Goal: Task Accomplishment & Management: Manage account settings

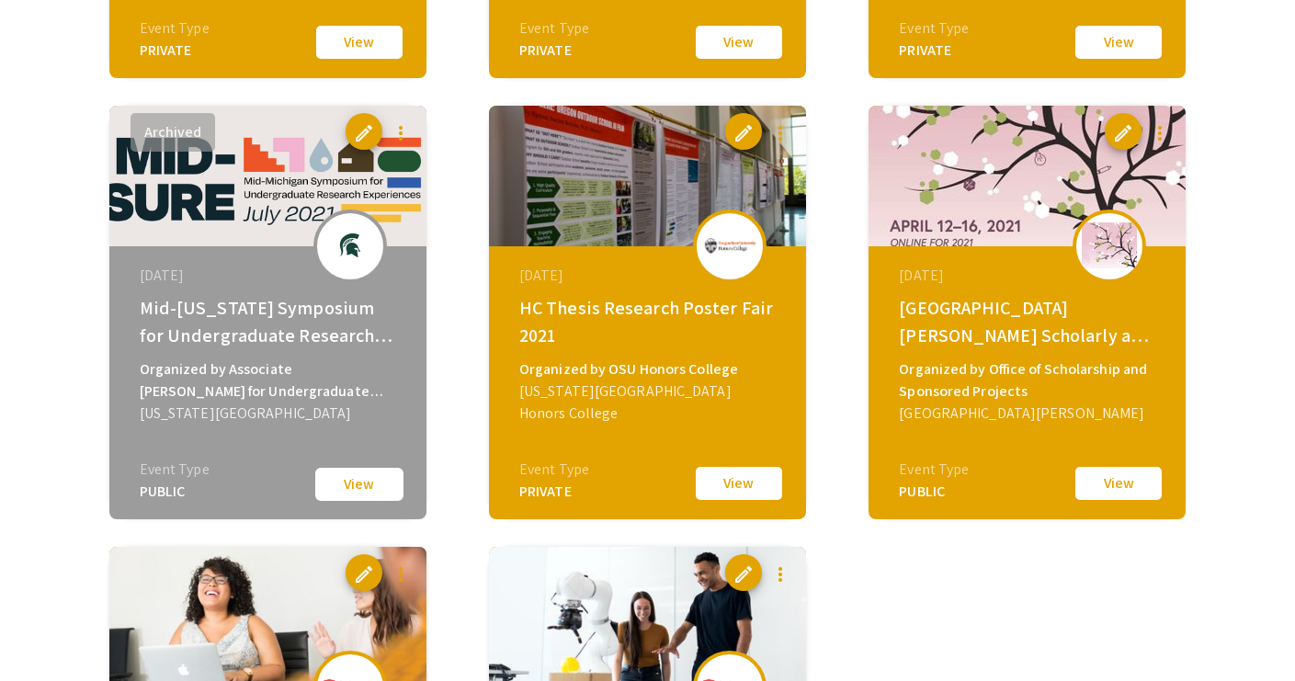
scroll to position [2746, 0]
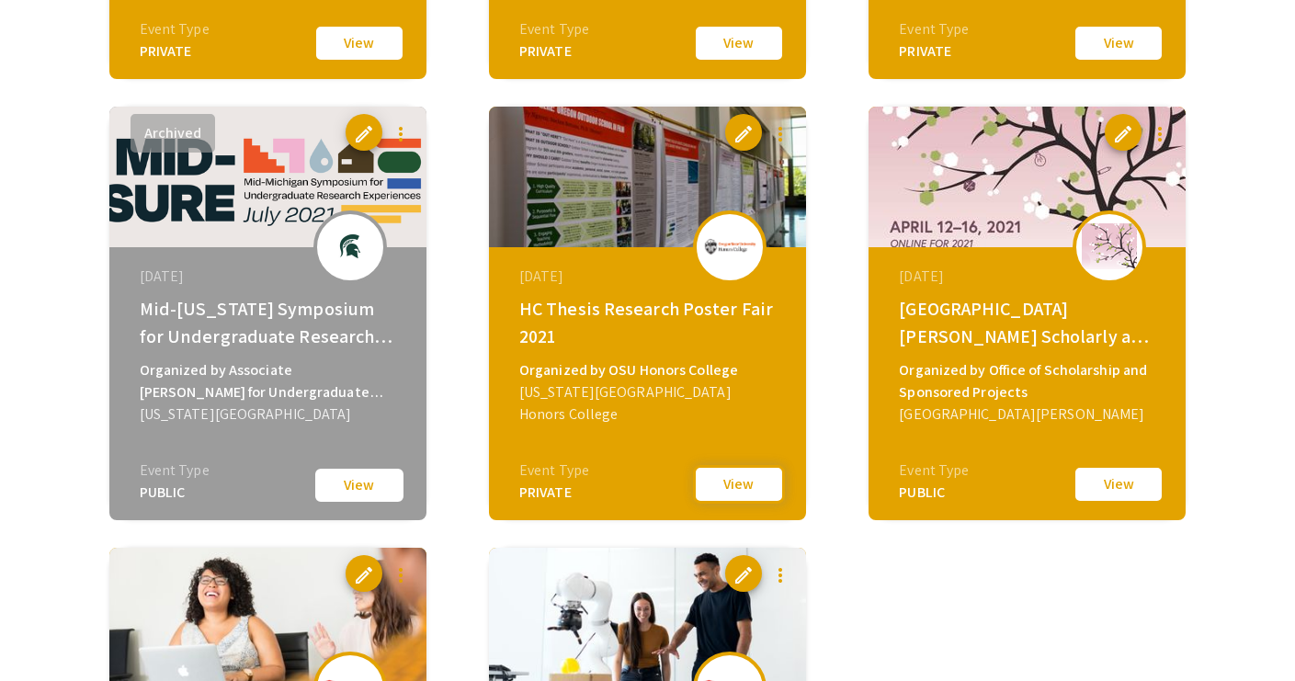
click at [717, 482] on button "View" at bounding box center [739, 484] width 92 height 39
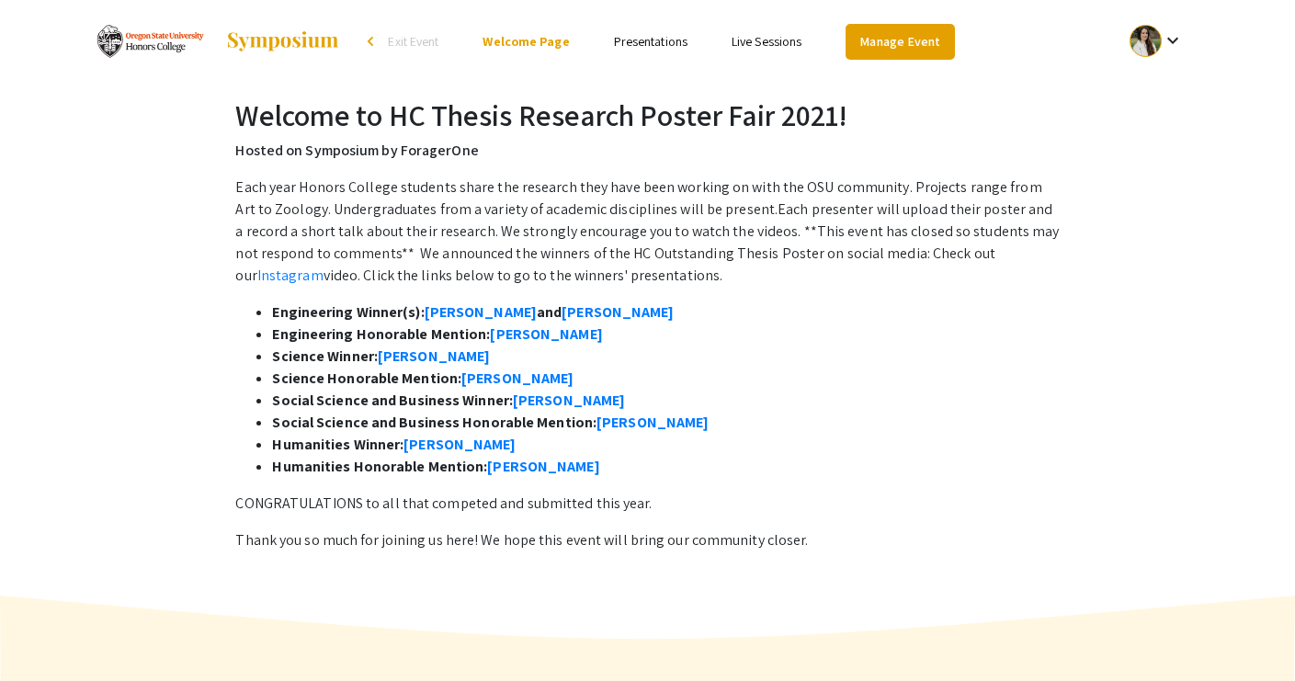
click at [871, 41] on link "Manage Event" at bounding box center [900, 42] width 108 height 36
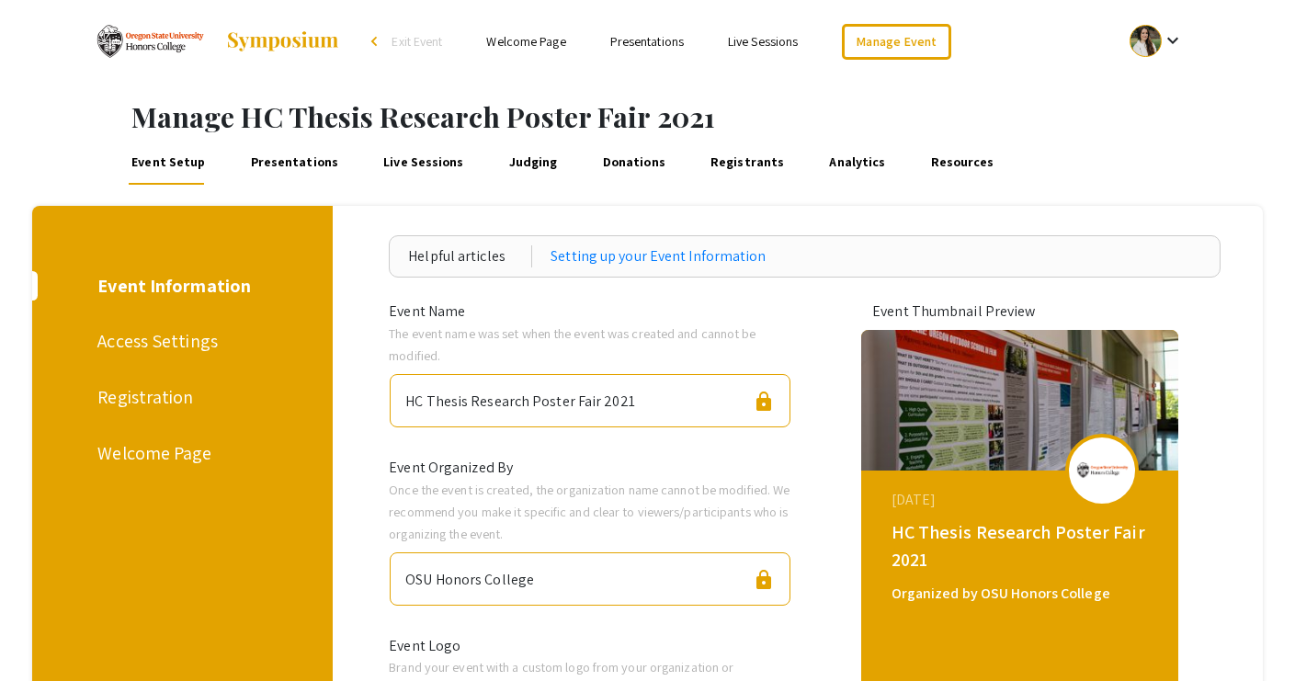
click at [182, 342] on div "Access Settings" at bounding box center [179, 341] width 164 height 28
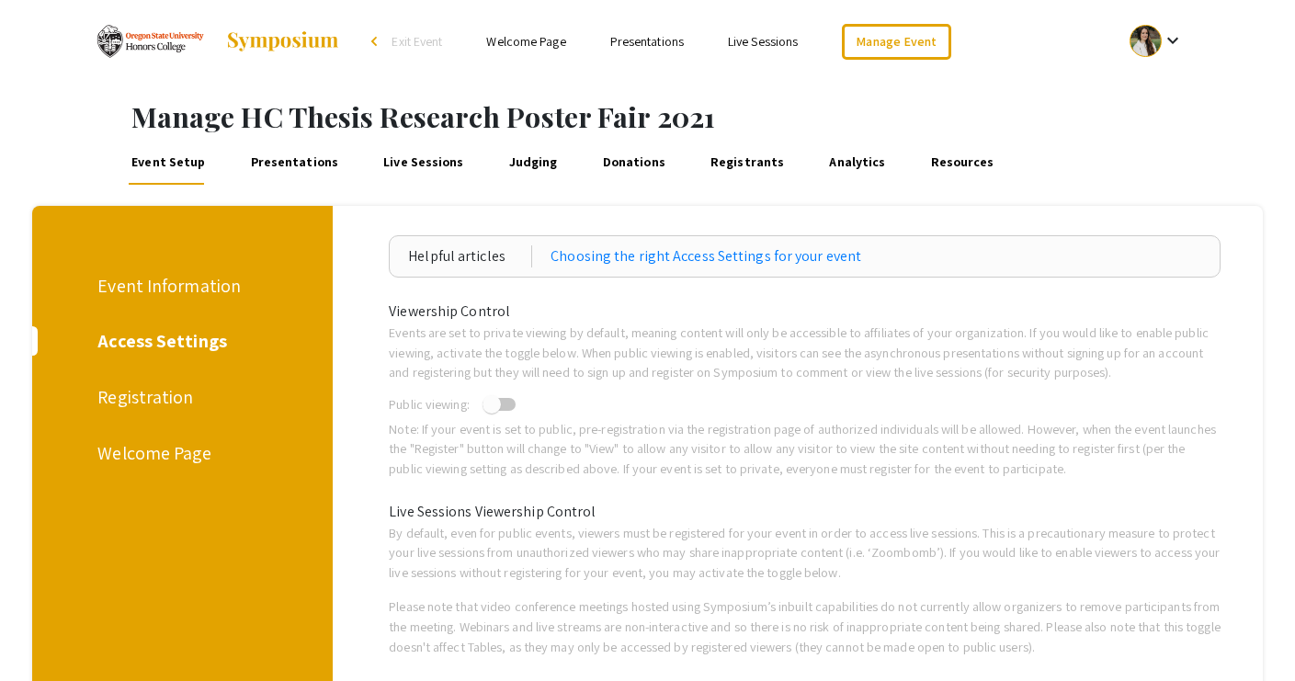
click at [309, 162] on link "Presentations" at bounding box center [294, 163] width 94 height 44
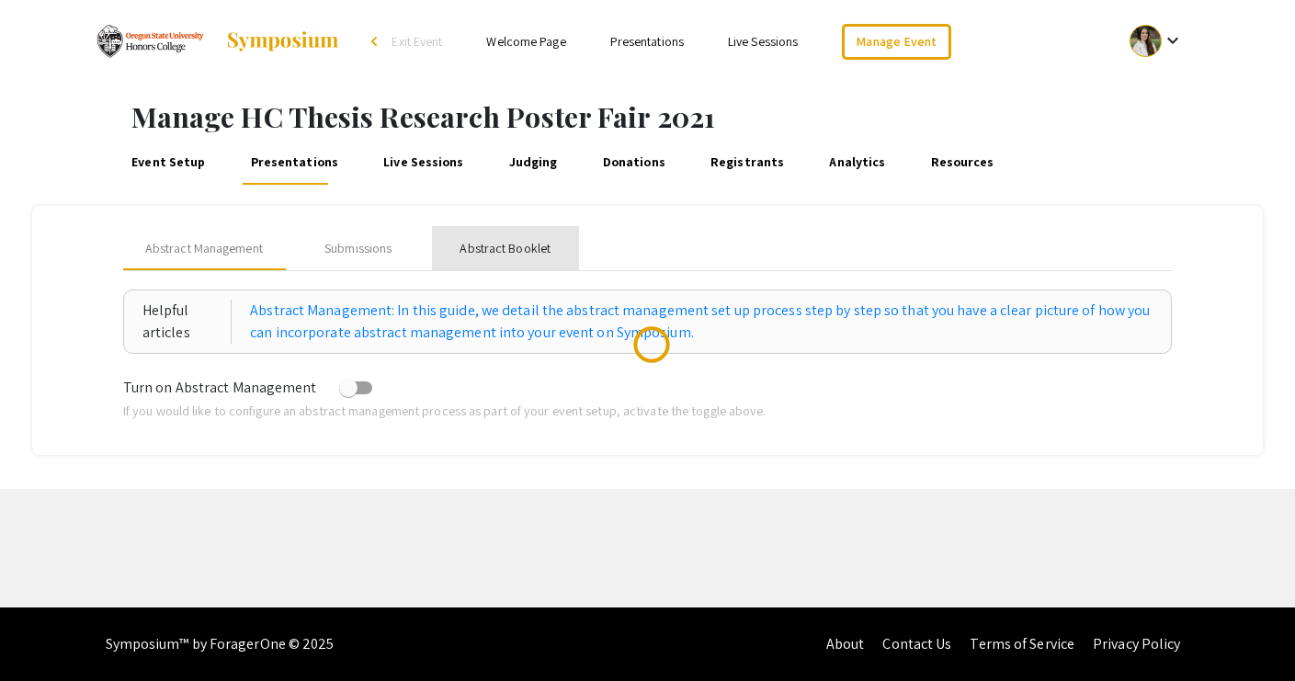
click at [519, 242] on div "Abstract Booklet" at bounding box center [505, 248] width 91 height 19
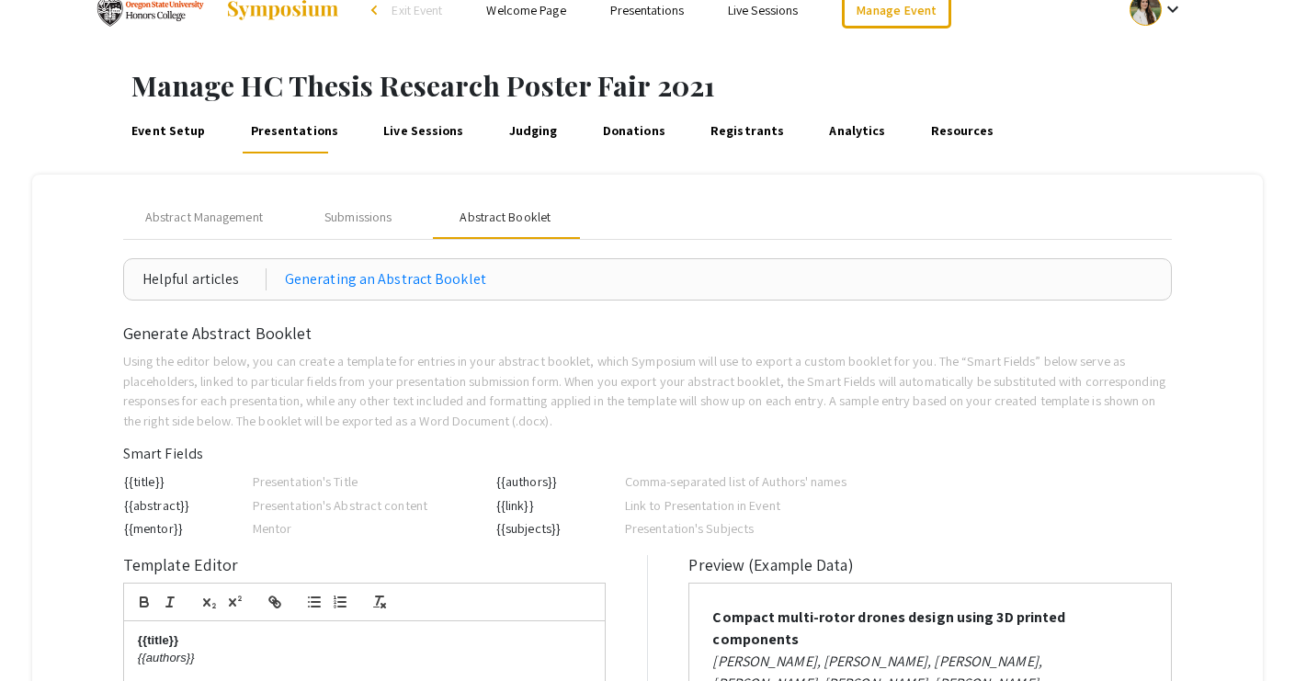
scroll to position [21, 0]
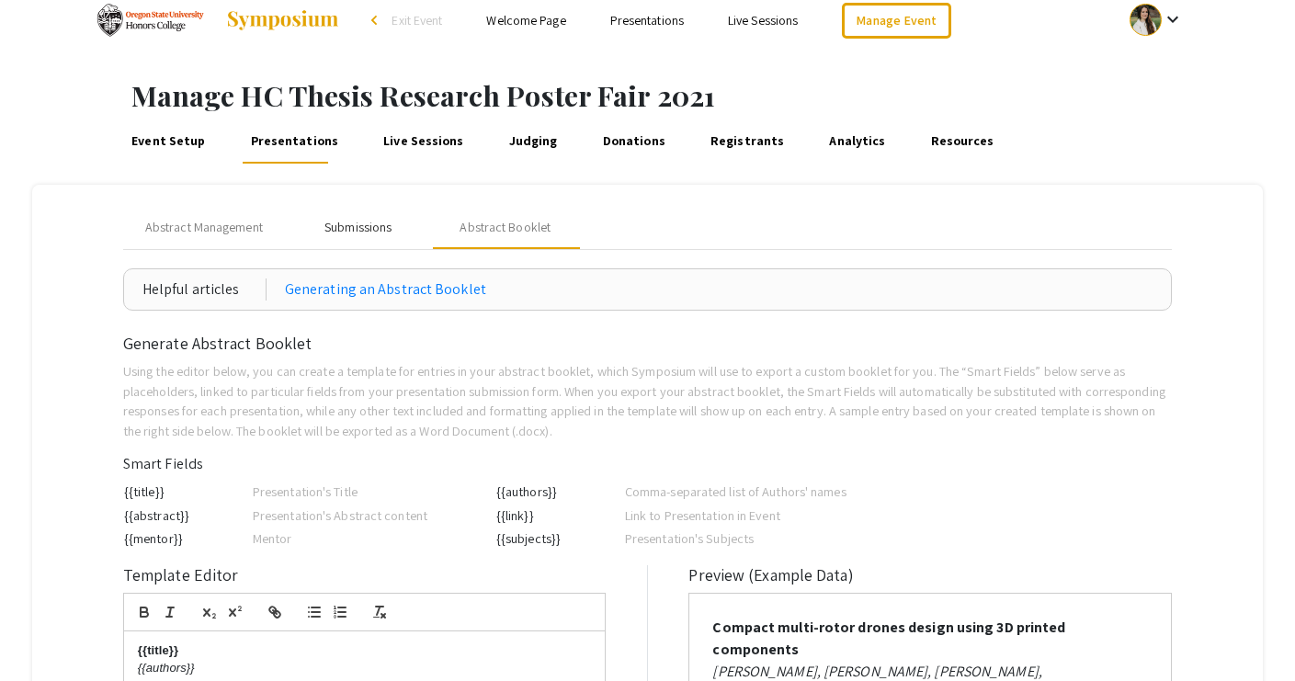
click at [367, 223] on div "Submissions" at bounding box center [357, 227] width 67 height 19
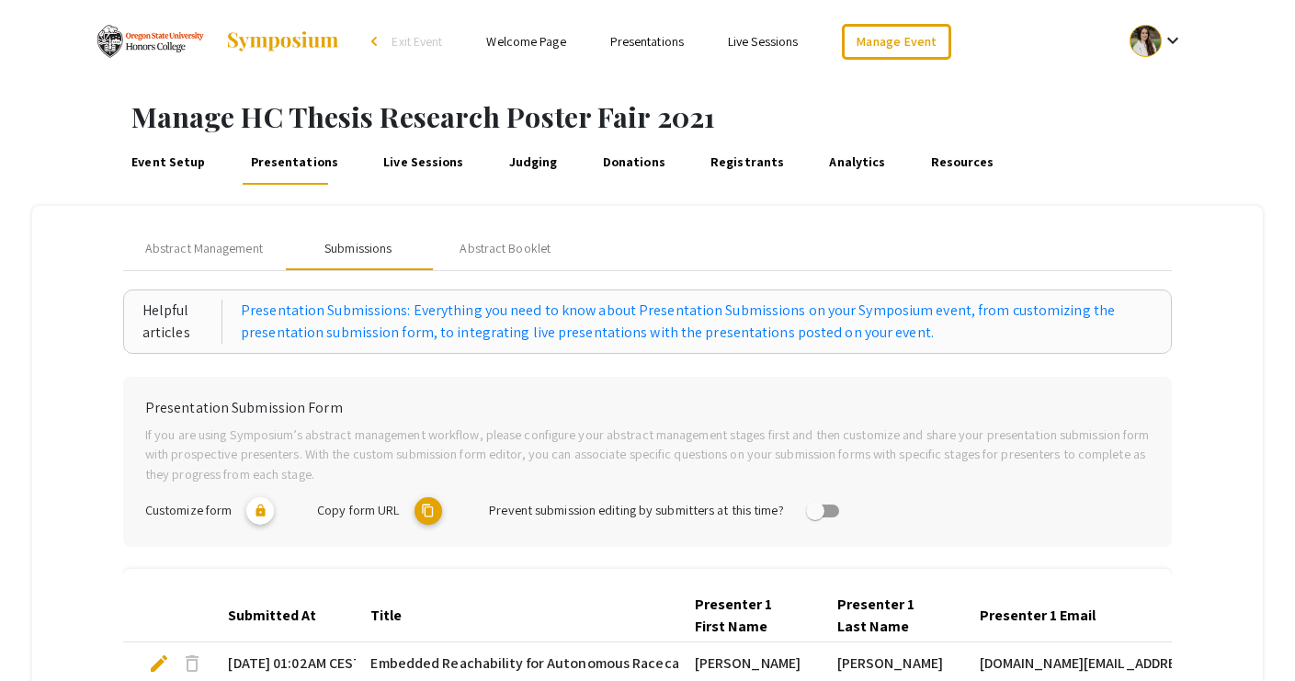
scroll to position [0, 0]
click at [496, 244] on div "Abstract Booklet" at bounding box center [505, 248] width 91 height 19
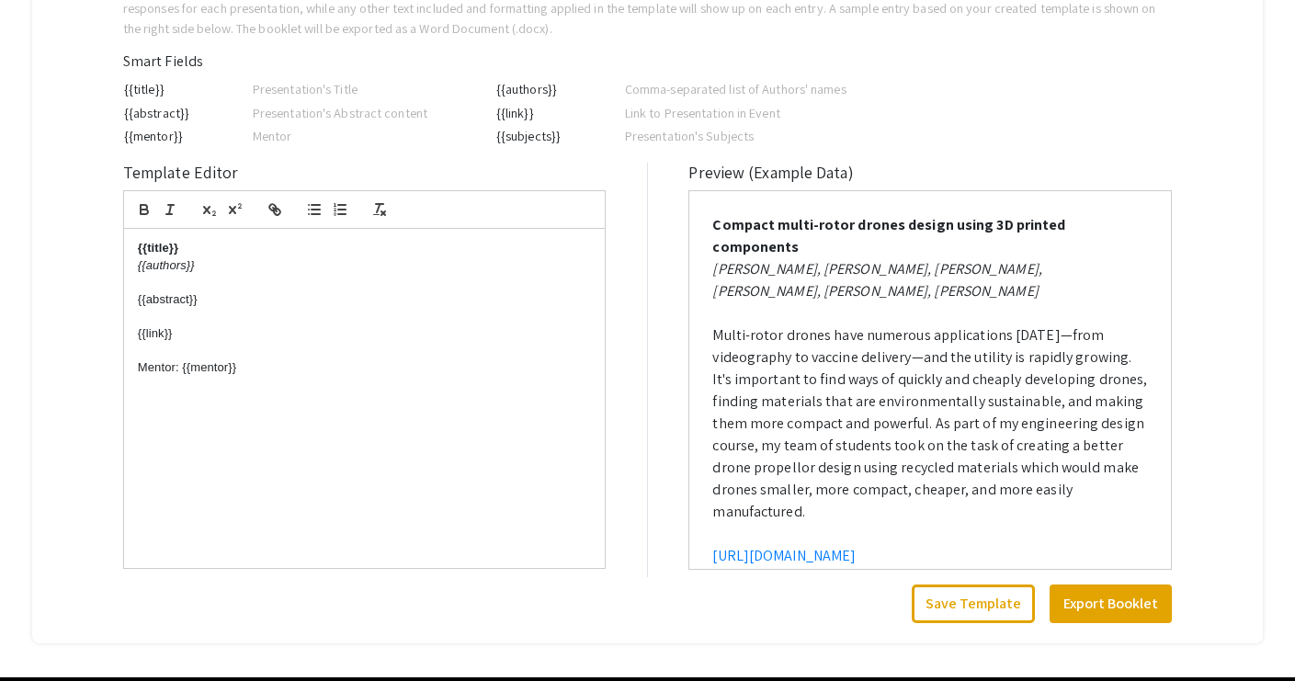
scroll to position [436, 0]
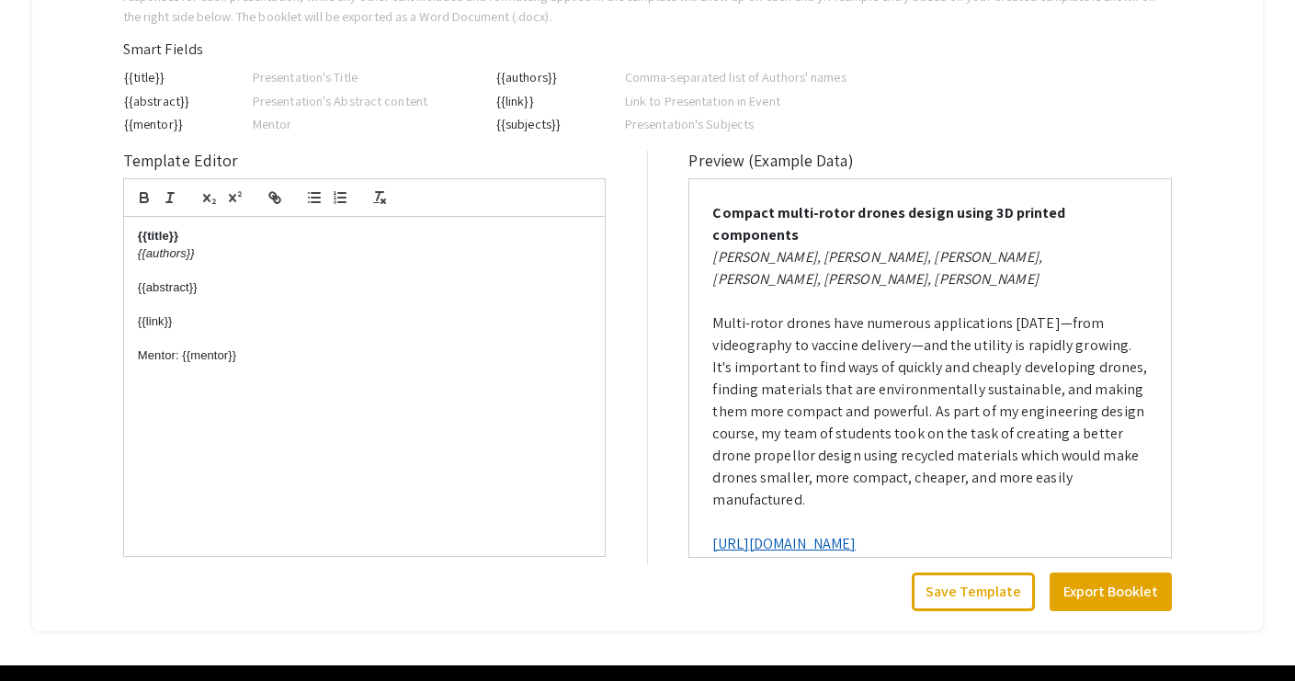
click at [755, 534] on link "https://symposium.foragerone.com/sample-university-event1/presentations/11337" at bounding box center [783, 543] width 143 height 19
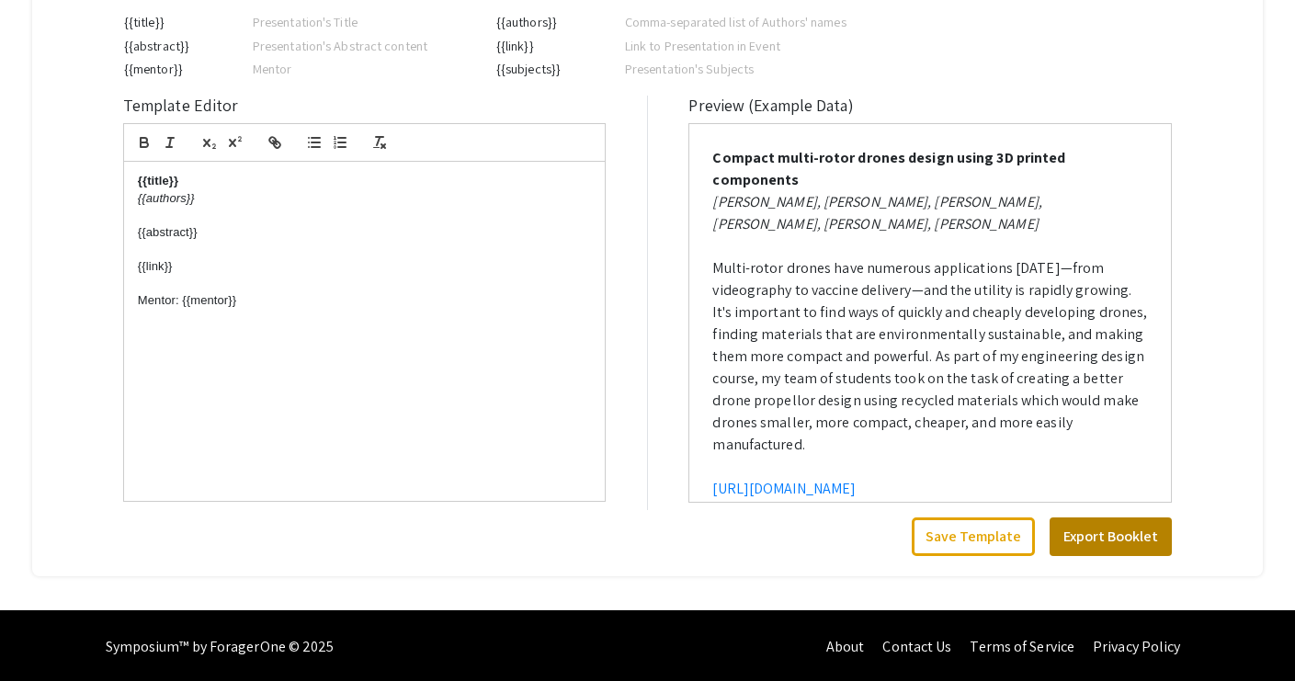
scroll to position [490, 0]
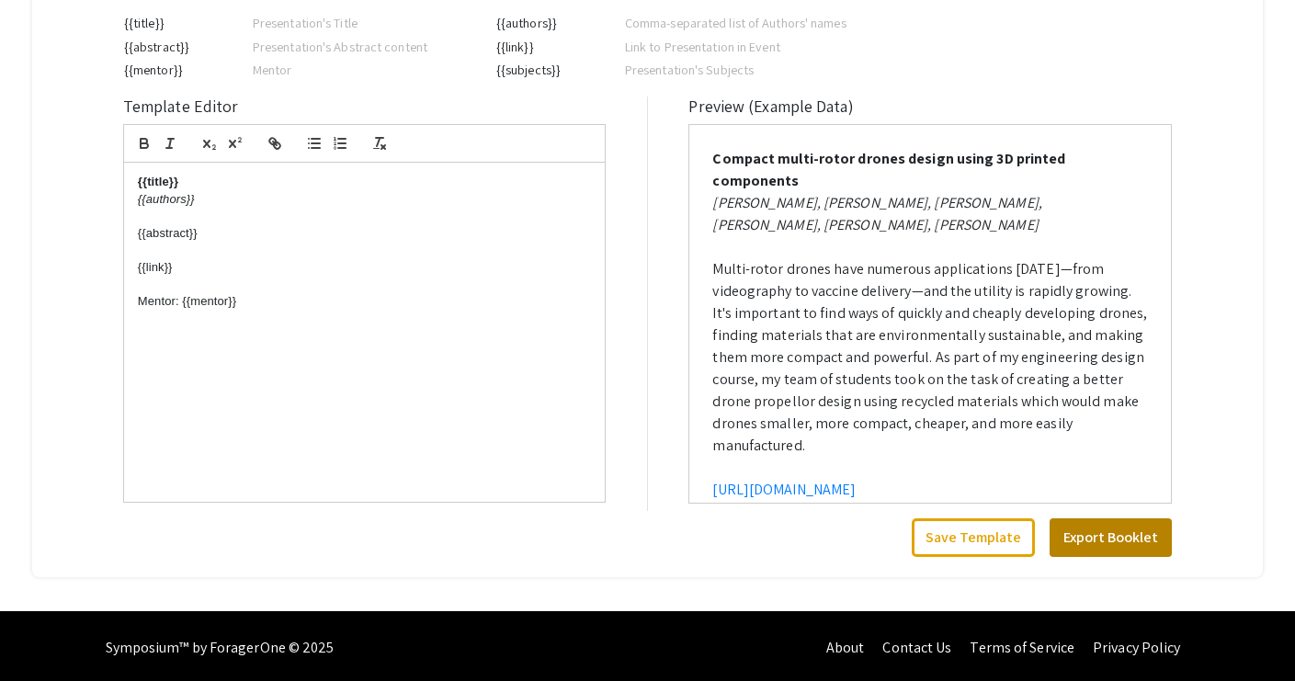
click at [1086, 539] on button "Export Booklet" at bounding box center [1111, 537] width 122 height 39
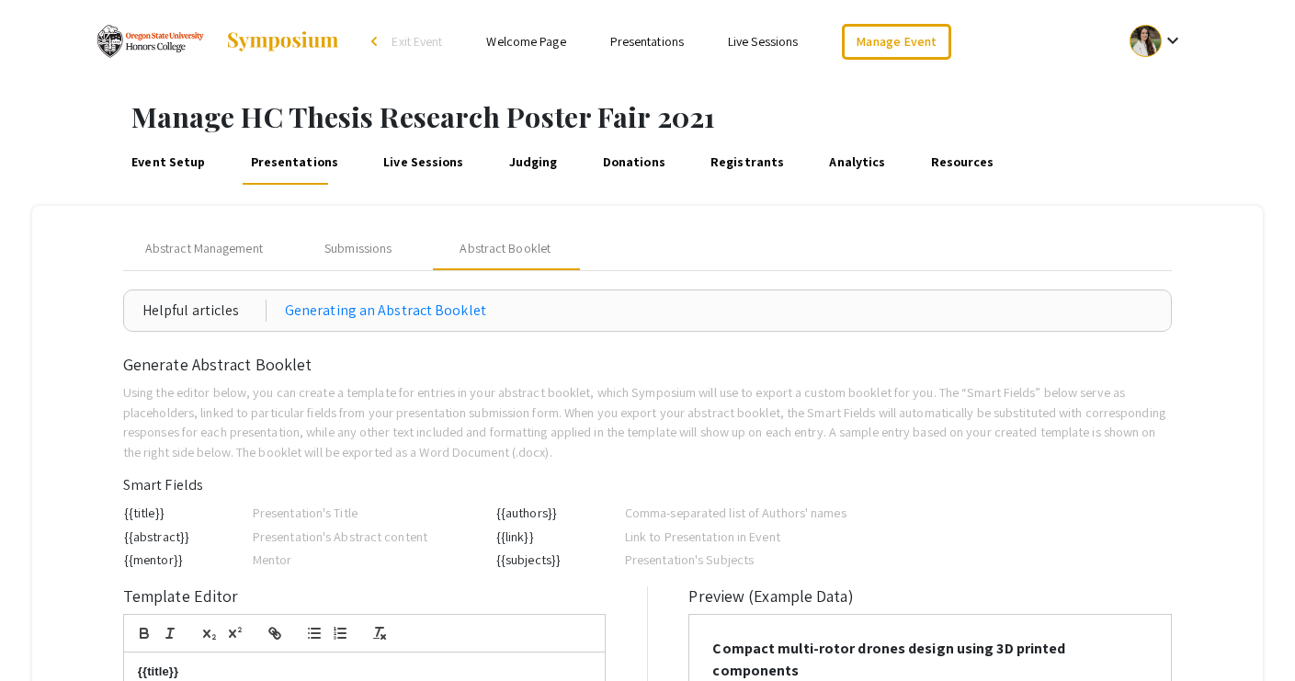
scroll to position [0, 0]
click at [350, 247] on div "Submissions" at bounding box center [357, 248] width 67 height 19
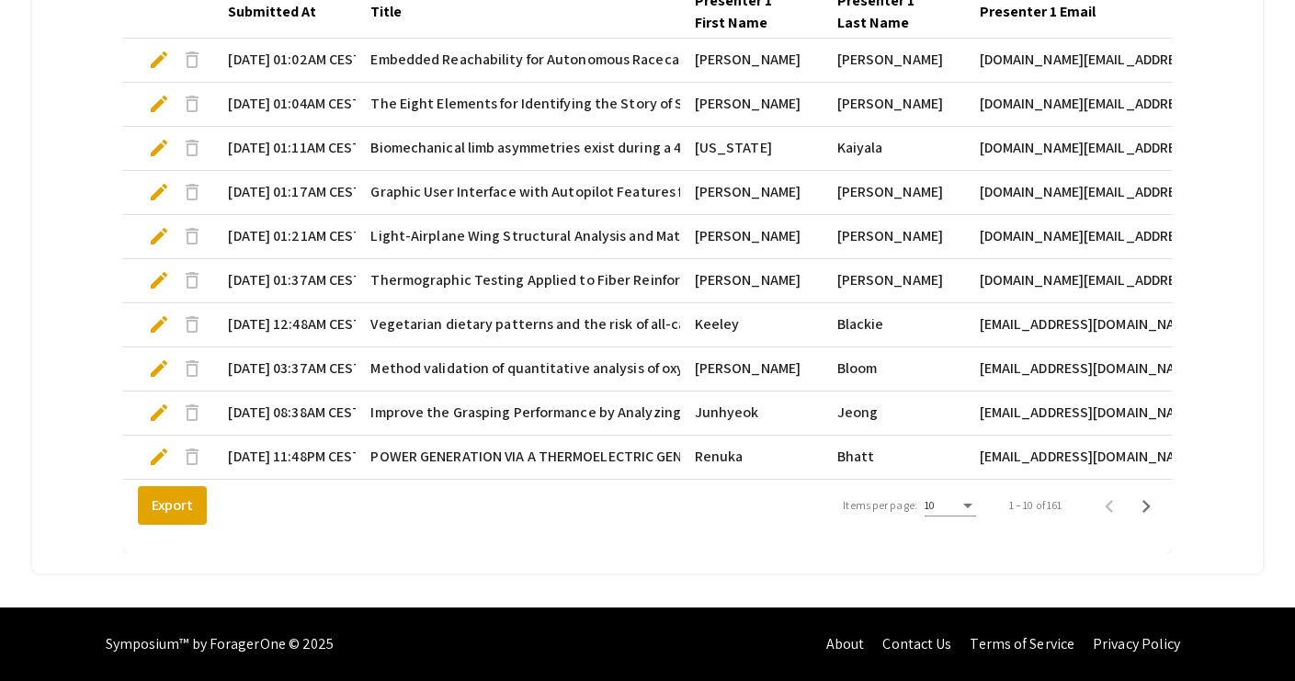
scroll to position [602, 0]
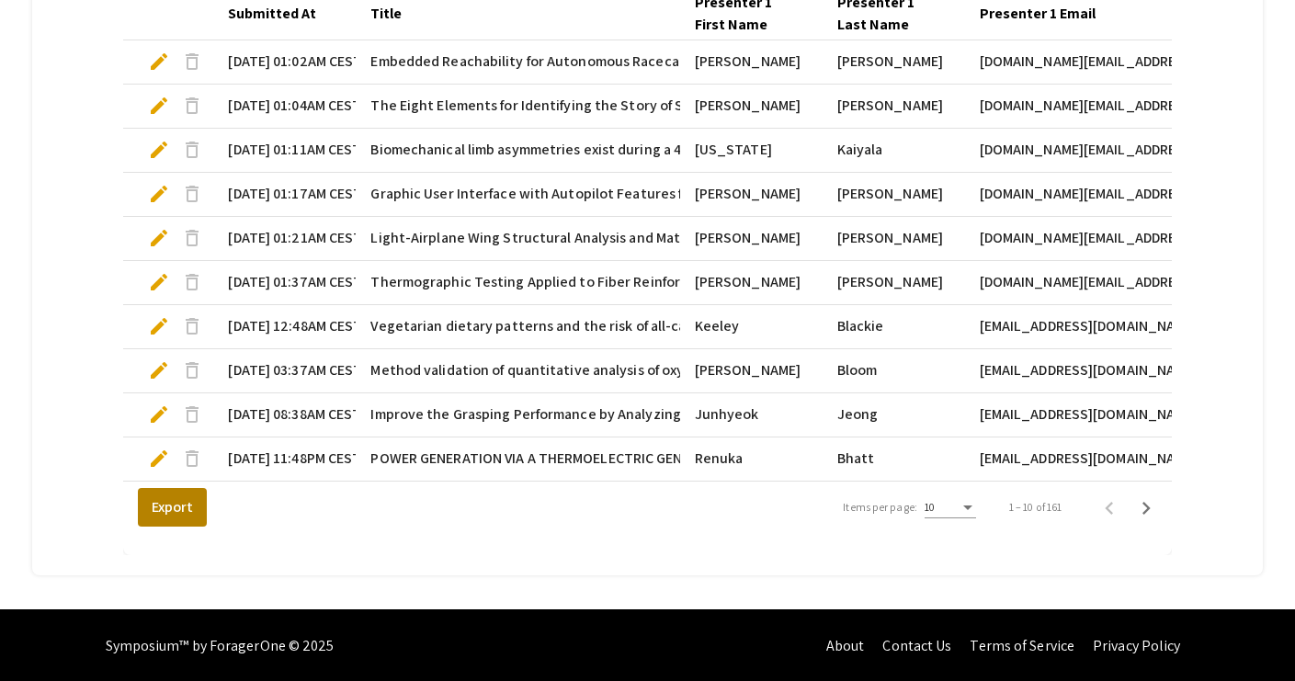
click at [157, 509] on button "Export" at bounding box center [172, 507] width 69 height 39
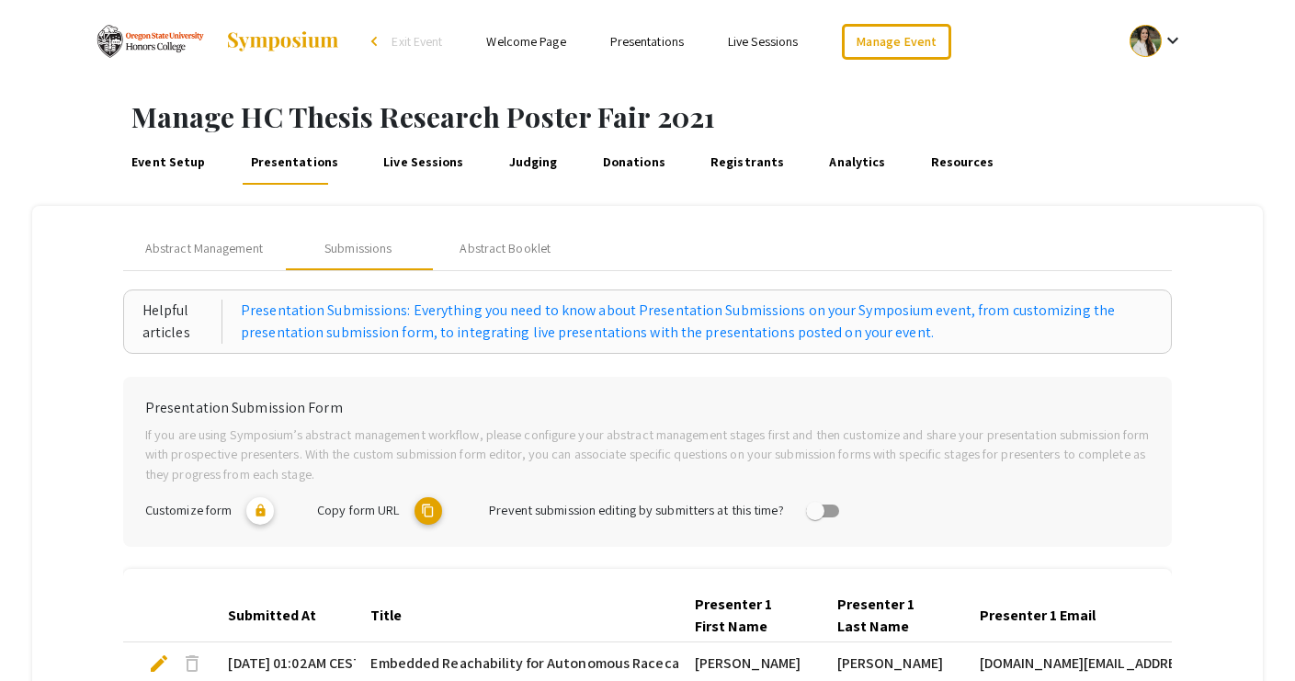
scroll to position [0, 0]
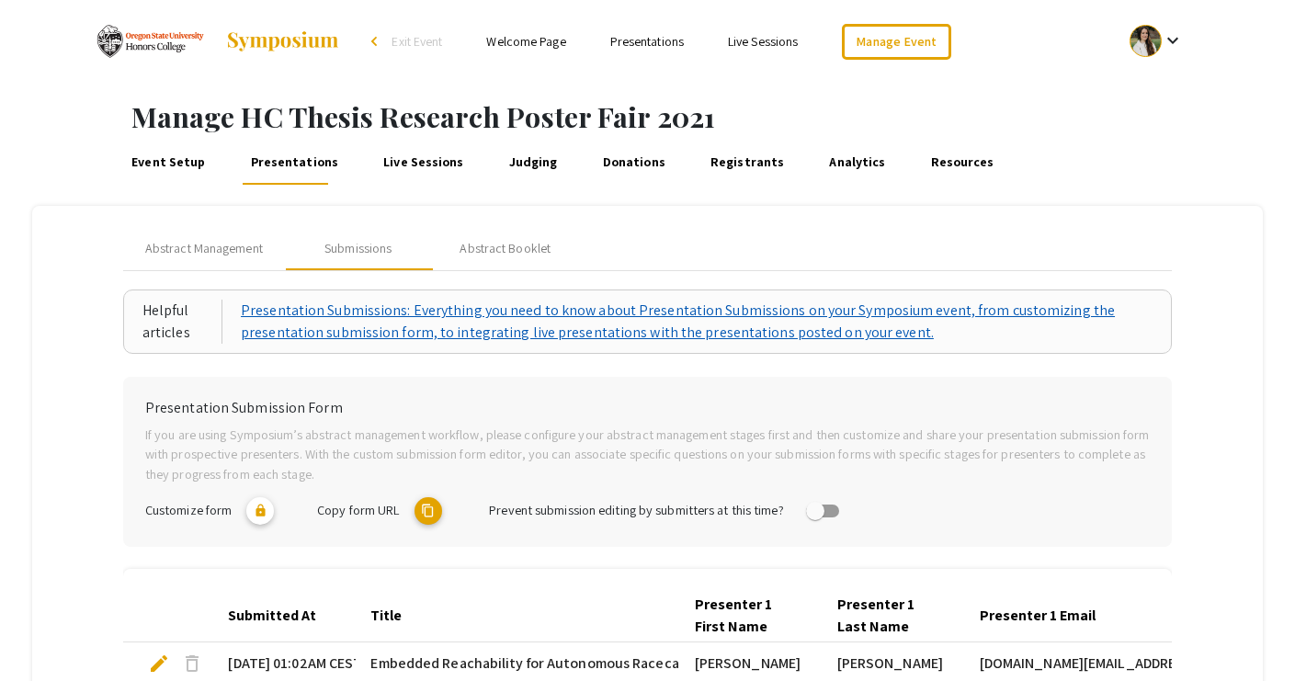
click at [510, 310] on link "Presentation Submissions: Everything you need to know about Presentation Submis…" at bounding box center [697, 322] width 912 height 44
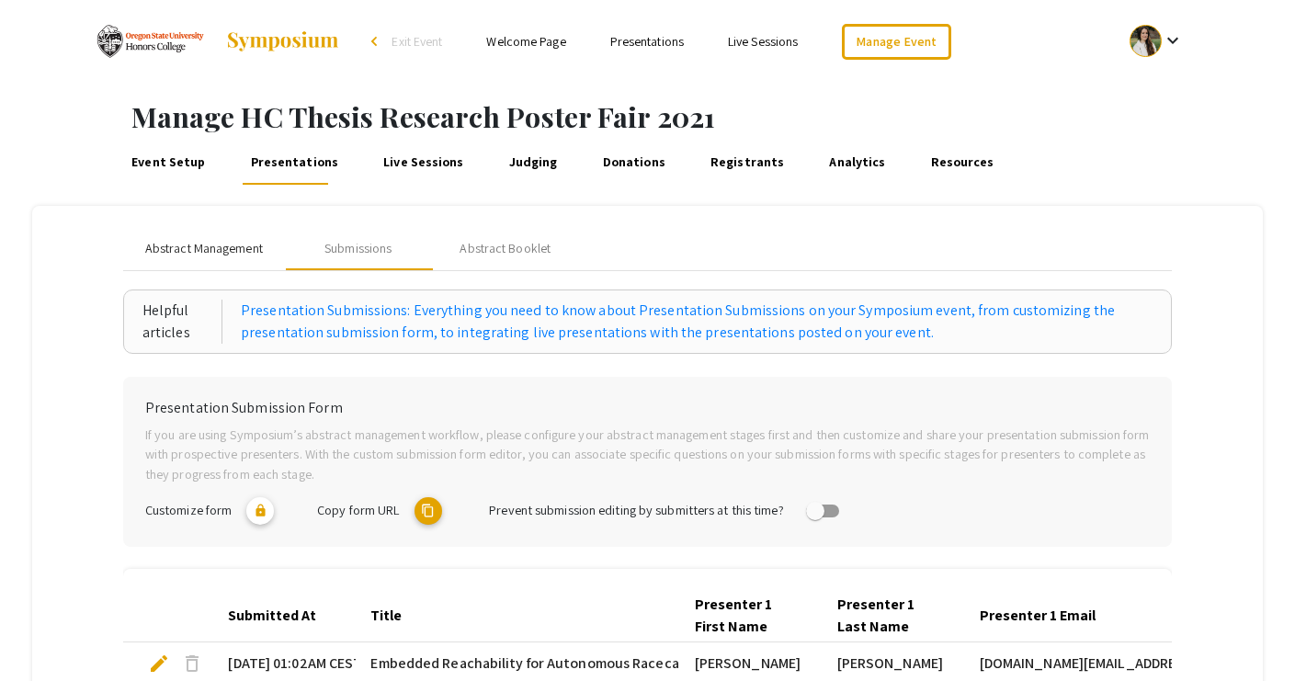
click at [220, 239] on span "Abstract Management" at bounding box center [204, 248] width 118 height 19
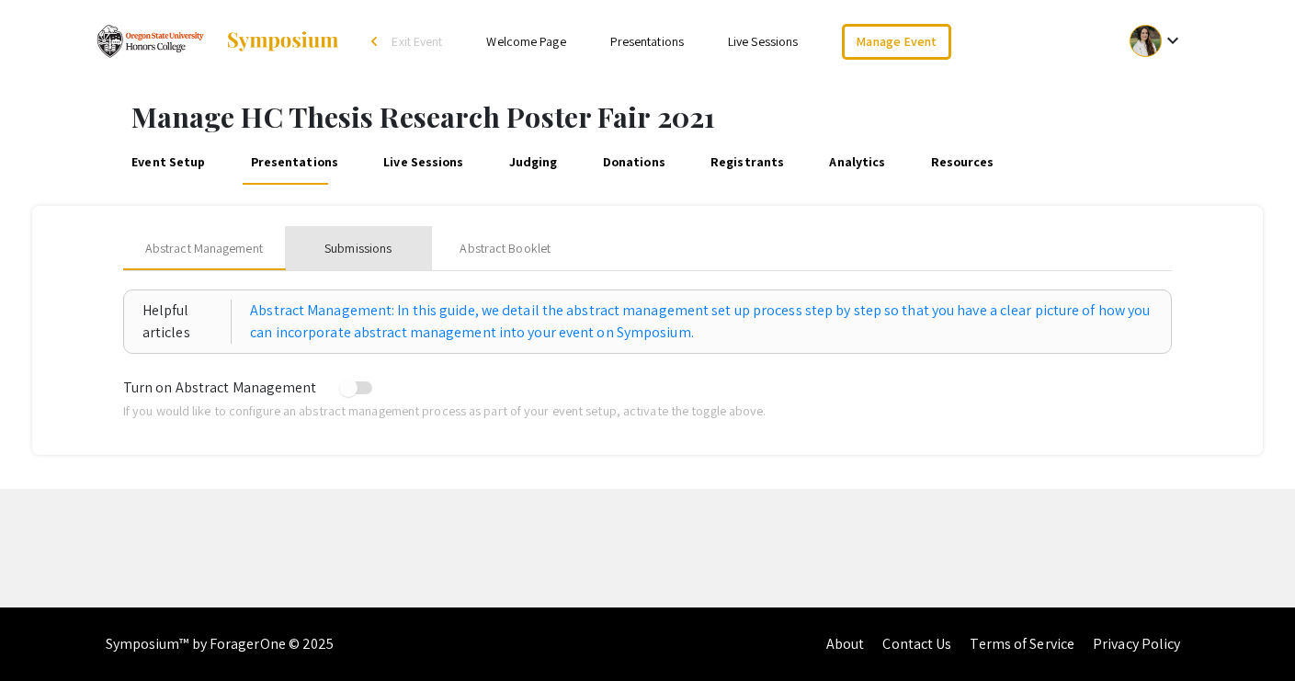
click at [340, 253] on div "Submissions" at bounding box center [357, 248] width 67 height 19
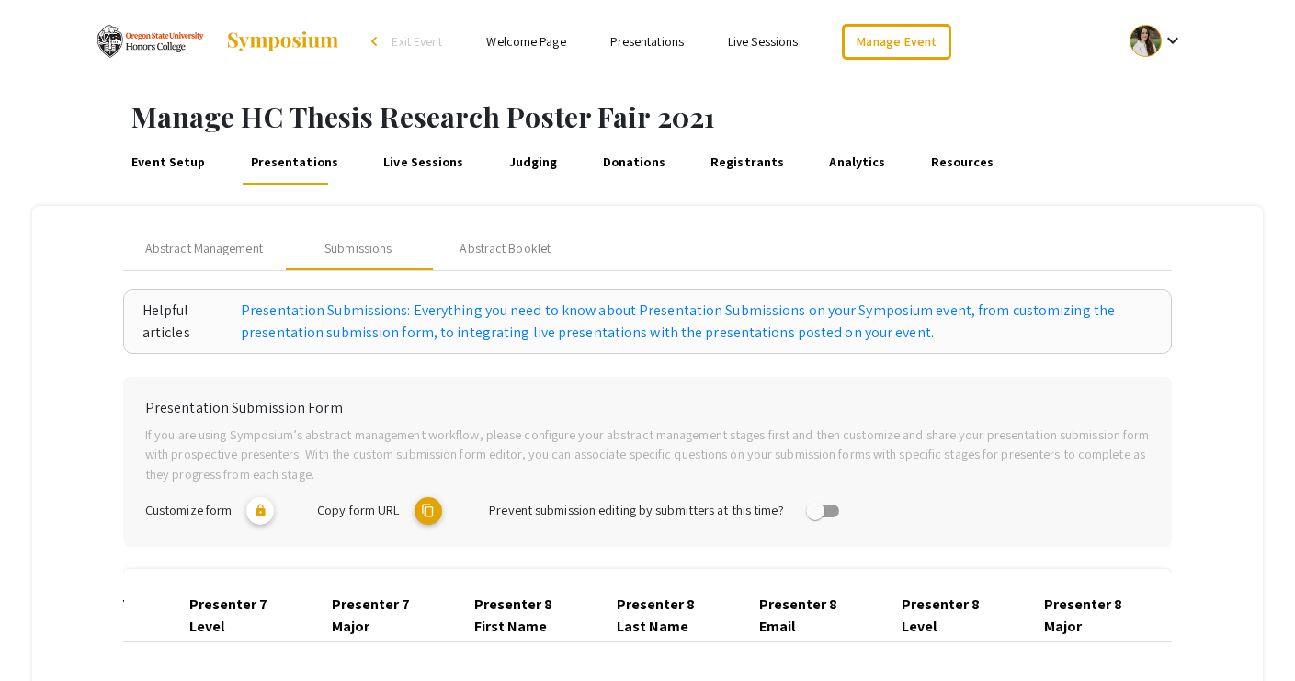
click at [406, 43] on span "Exit Event" at bounding box center [417, 41] width 51 height 17
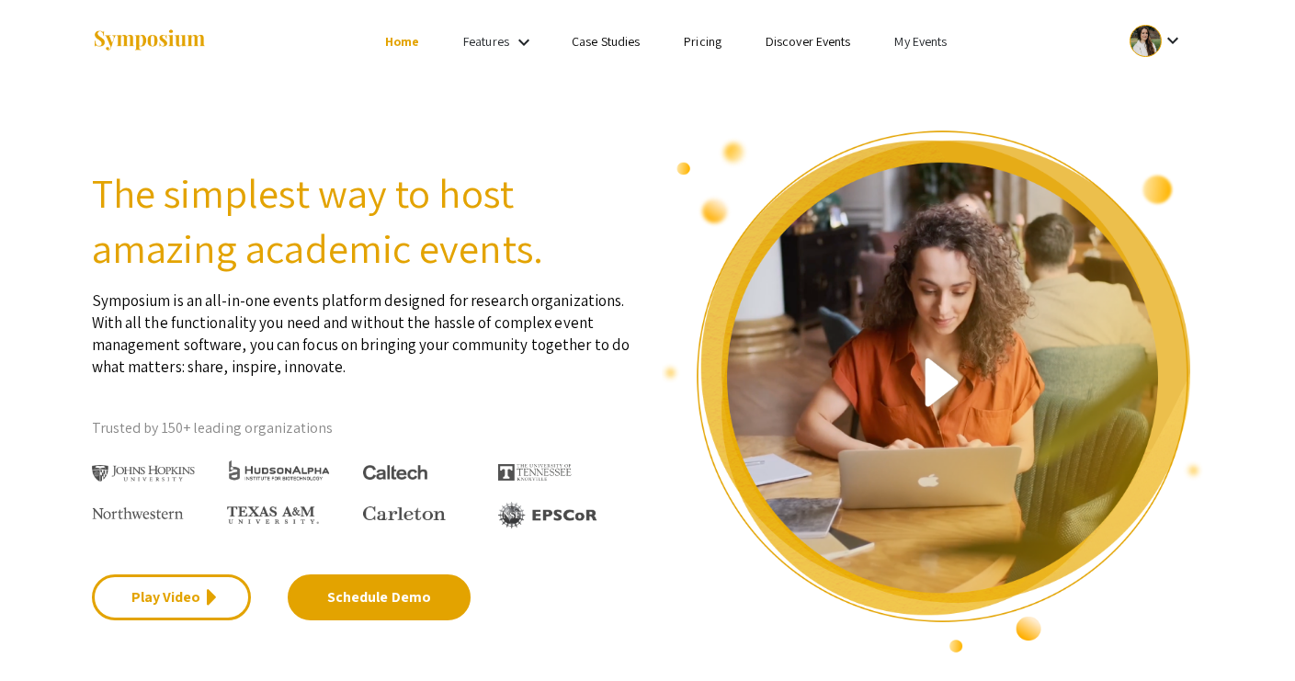
click at [907, 38] on link "My Events" at bounding box center [920, 41] width 52 height 17
click at [909, 73] on button "Events I've organized" at bounding box center [950, 82] width 157 height 44
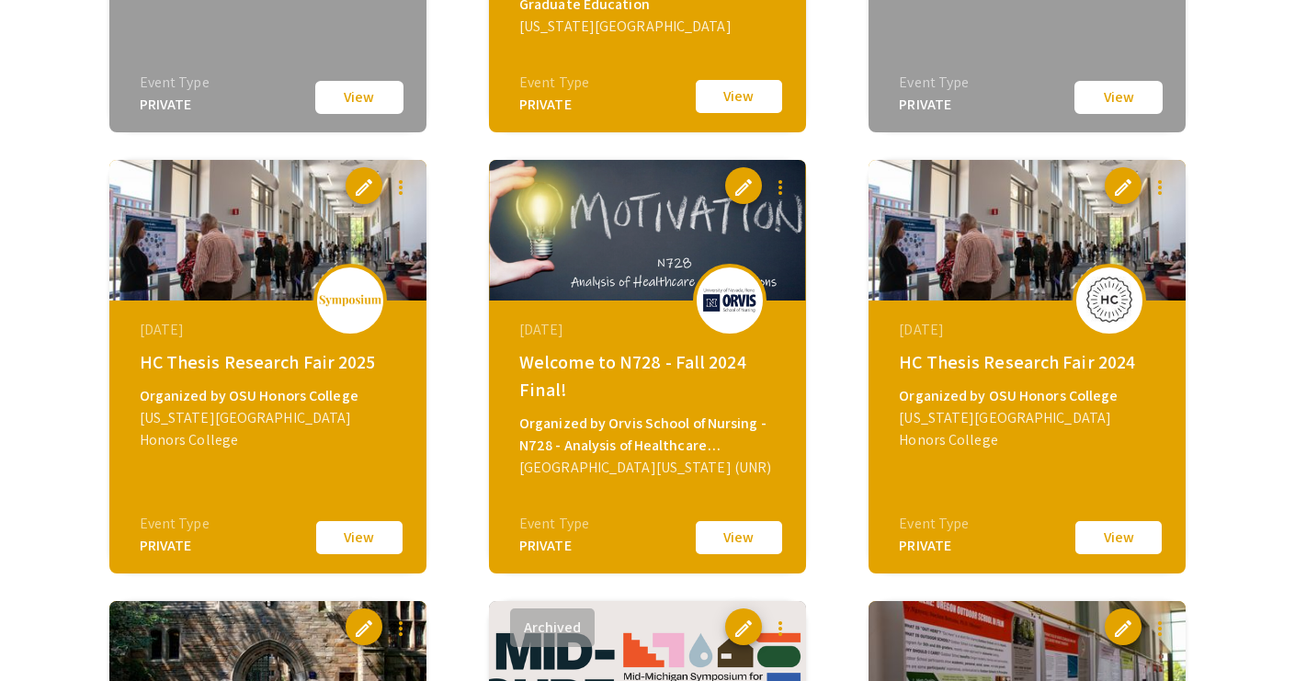
scroll to position [2252, 0]
click at [1104, 539] on button "View" at bounding box center [1119, 537] width 92 height 39
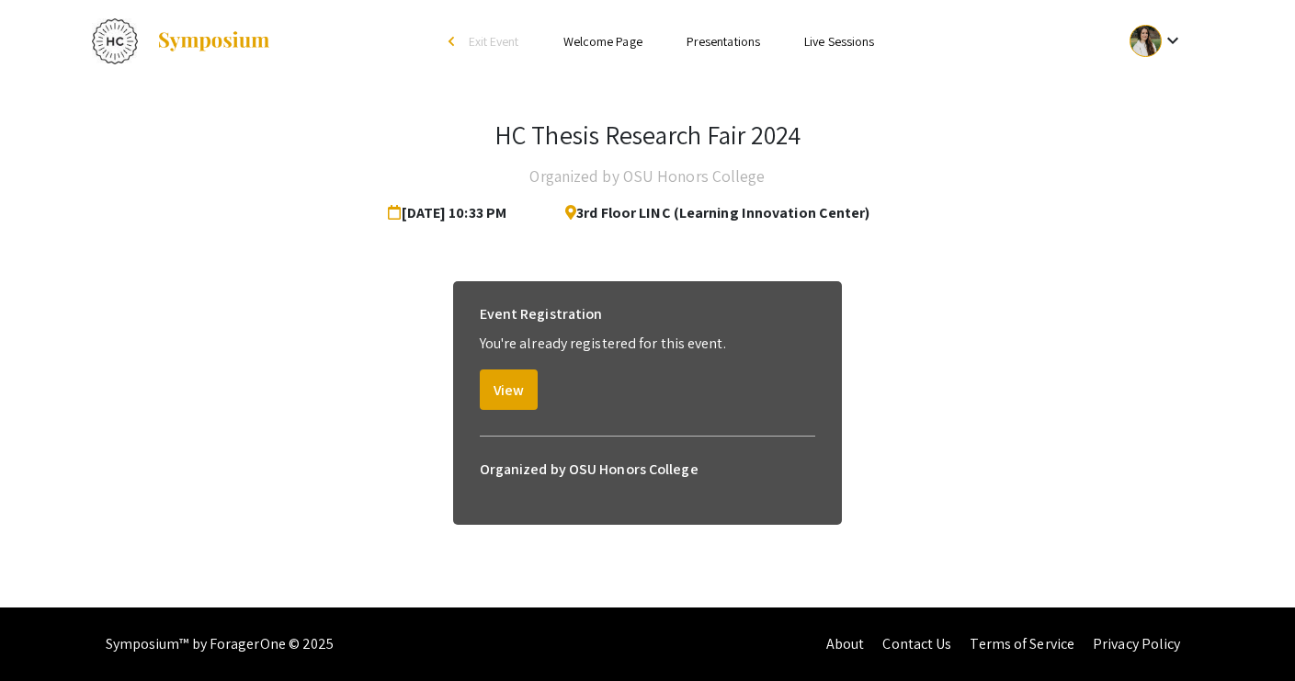
click at [497, 37] on span "Exit Event" at bounding box center [494, 41] width 51 height 17
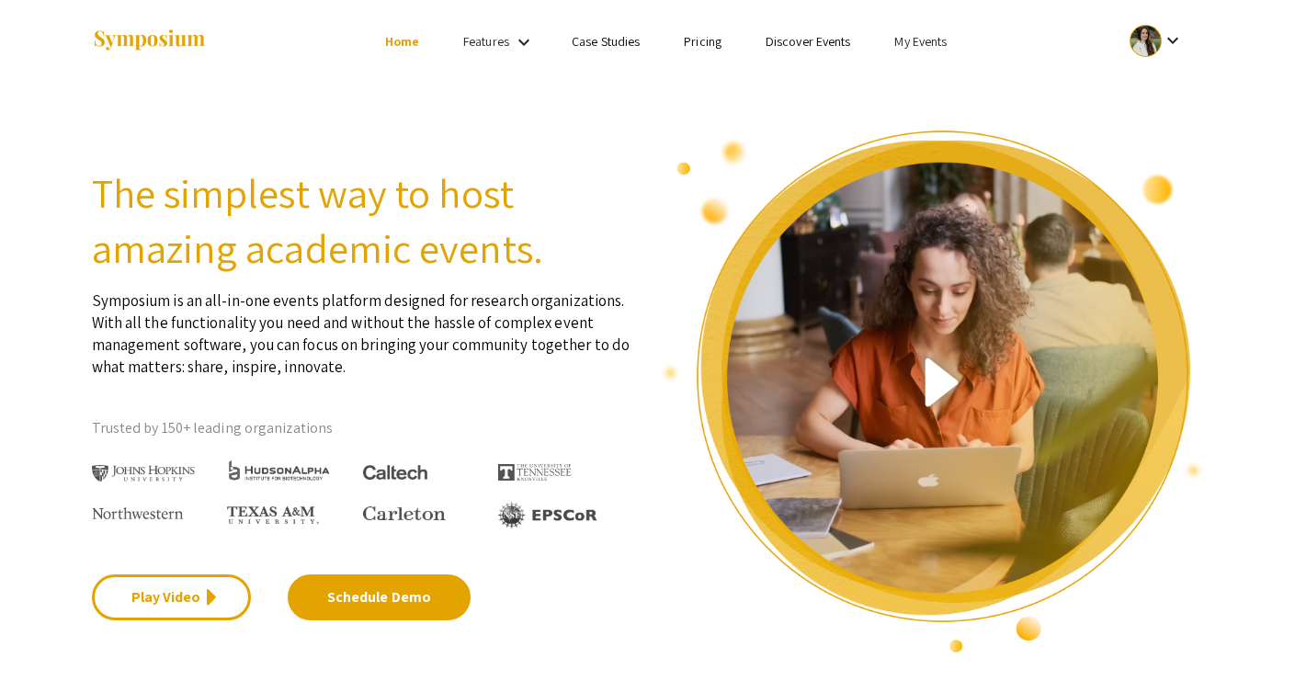
click at [904, 44] on link "My Events" at bounding box center [920, 41] width 52 height 17
click at [905, 69] on button "Events I've organized" at bounding box center [950, 82] width 157 height 44
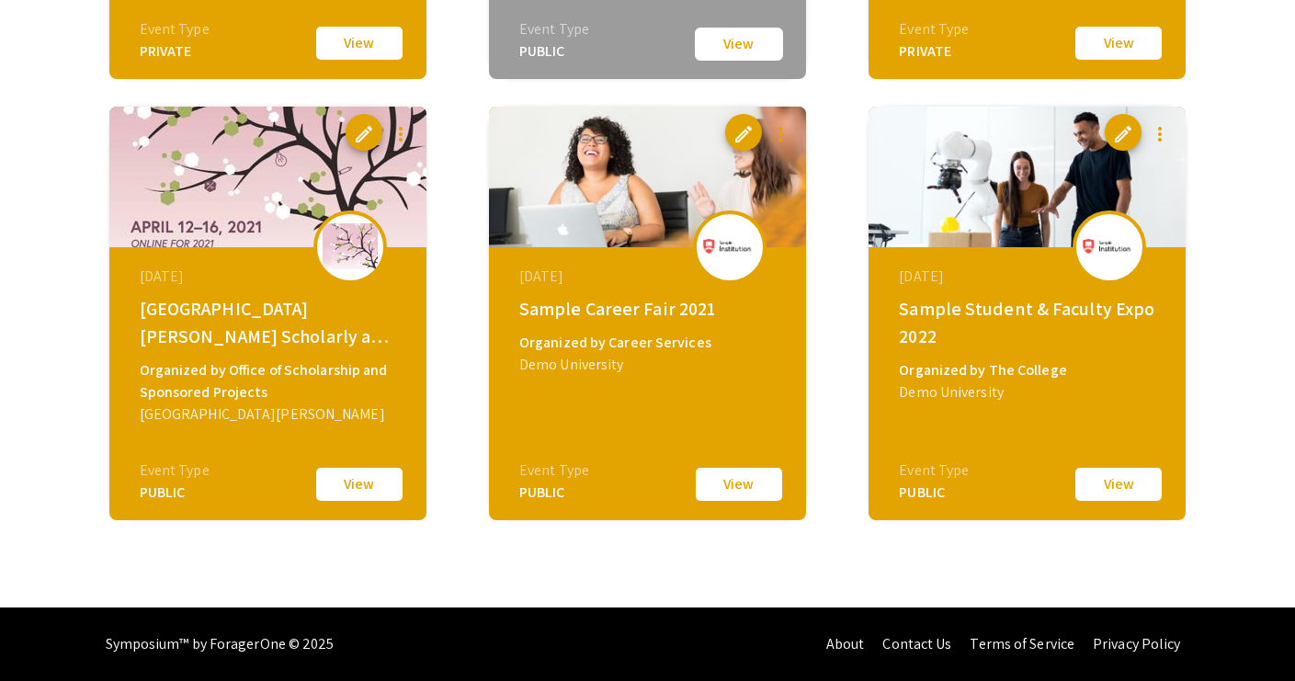
scroll to position [3187, 0]
